Goal: Transaction & Acquisition: Purchase product/service

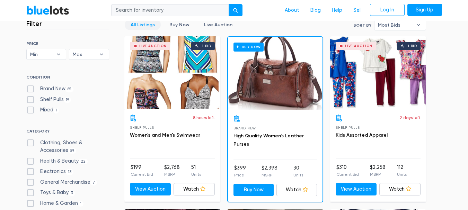
scroll to position [208, 0]
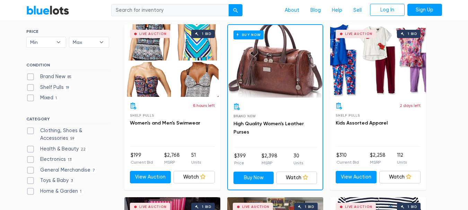
click at [284, 72] on div "Buy Now" at bounding box center [275, 61] width 95 height 73
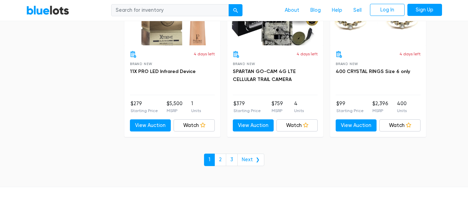
scroll to position [3104, 0]
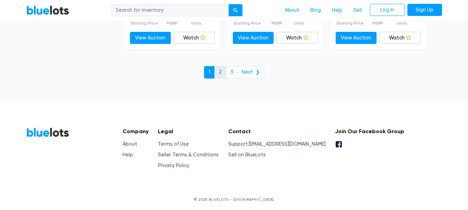
click at [223, 69] on link "2" at bounding box center [221, 72] width 12 height 12
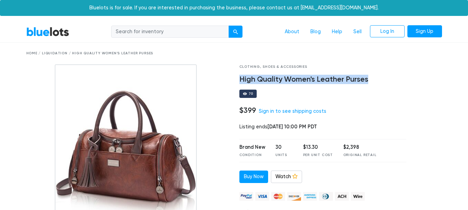
drag, startPoint x: 236, startPoint y: 77, endPoint x: 367, endPoint y: 79, distance: 130.7
click at [367, 79] on div "Clothing, Shoes & Accessories High Quality Women's Leather Purses 70 $399 Sign …" at bounding box center [323, 166] width 178 height 204
click at [55, 35] on link "BlueLots" at bounding box center [47, 32] width 43 height 10
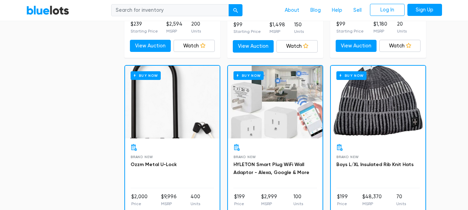
scroll to position [728, 0]
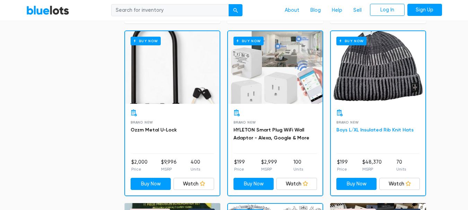
click at [400, 130] on link "Boys L/XL Insulated Rib Knit Hats" at bounding box center [375, 130] width 77 height 6
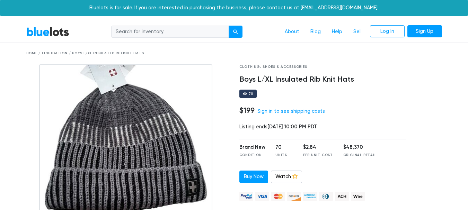
click at [335, 78] on h4 "Boys L/XL Insulated Rib Knit Hats" at bounding box center [323, 79] width 167 height 9
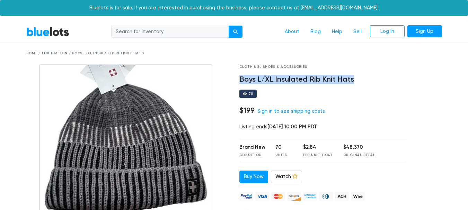
drag, startPoint x: 353, startPoint y: 79, endPoint x: 240, endPoint y: 83, distance: 113.1
click at [240, 83] on h4 "Boys L/XL Insulated Rib Knit Hats" at bounding box center [323, 79] width 167 height 9
copy h4 "Boys L/XL Insulated Rib Knit Hats"
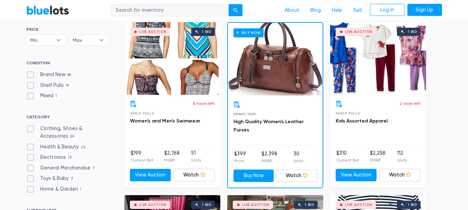
scroll to position [243, 0]
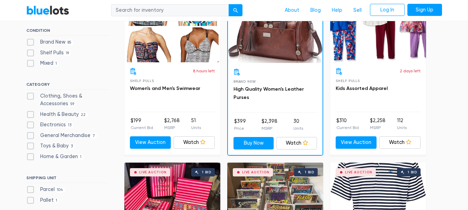
click at [64, 145] on label "Toys & Baby [DEMOGRAPHIC_DATA]" at bounding box center [50, 147] width 49 height 8
click at [31, 145] on Baby"] "Toys & Baby [DEMOGRAPHIC_DATA]" at bounding box center [28, 145] width 5 height 5
checkbox Baby"] "true"
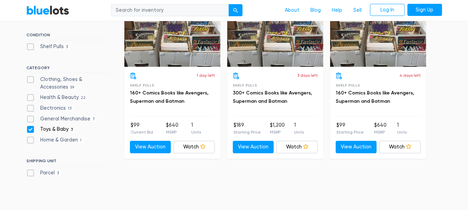
scroll to position [256, 0]
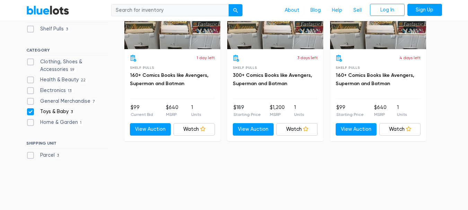
click at [65, 122] on label "Home & Garden 1" at bounding box center [55, 123] width 58 height 8
click at [31, 122] on Garden"] "Home & Garden 1" at bounding box center [28, 121] width 5 height 5
checkbox Garden"] "true"
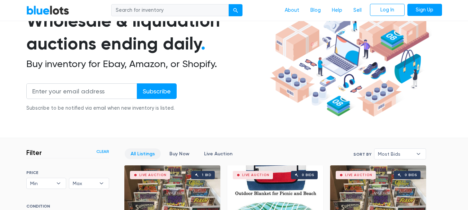
scroll to position [69, 0]
